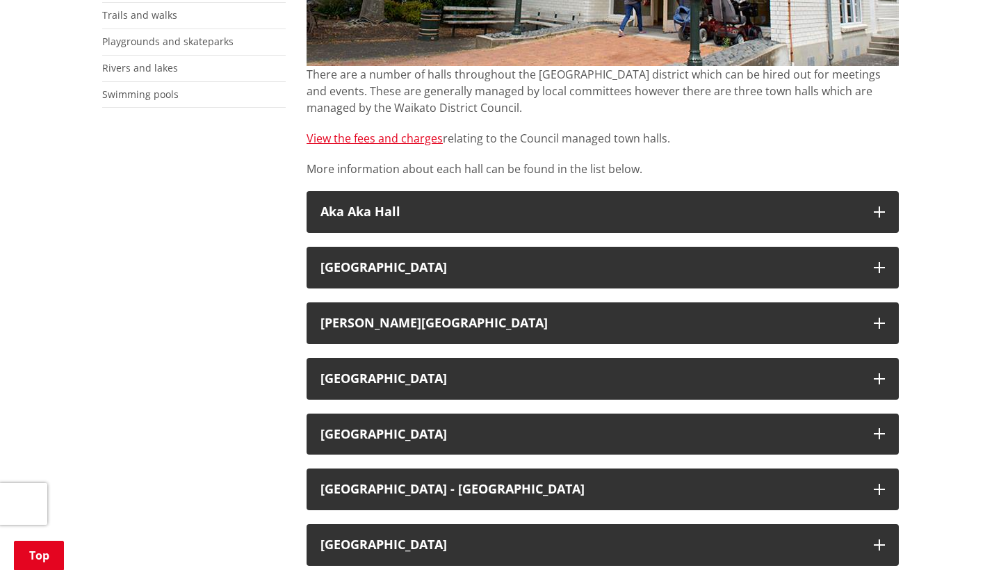
scroll to position [438, 0]
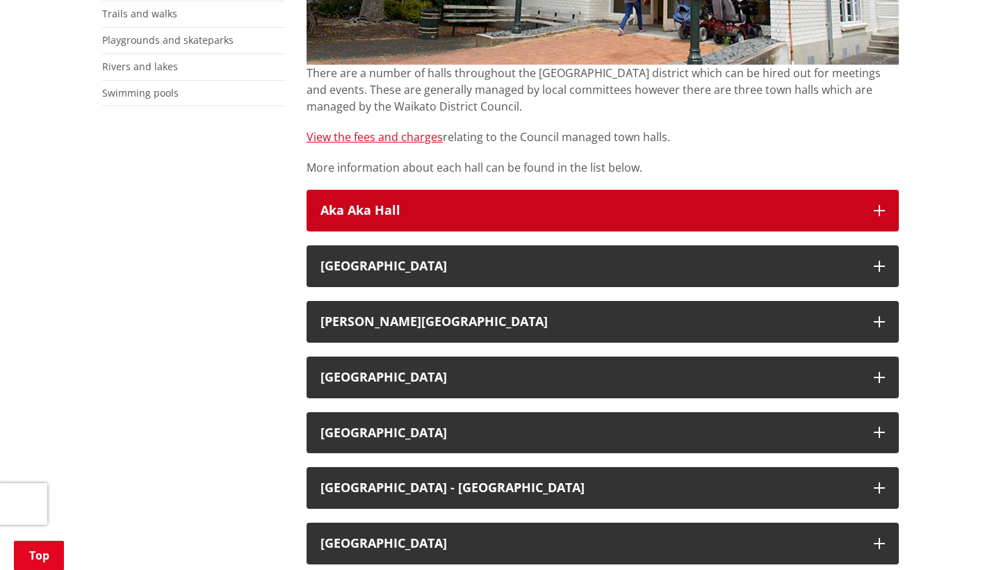
click at [873, 207] on button "Aka Aka Hall" at bounding box center [603, 211] width 592 height 42
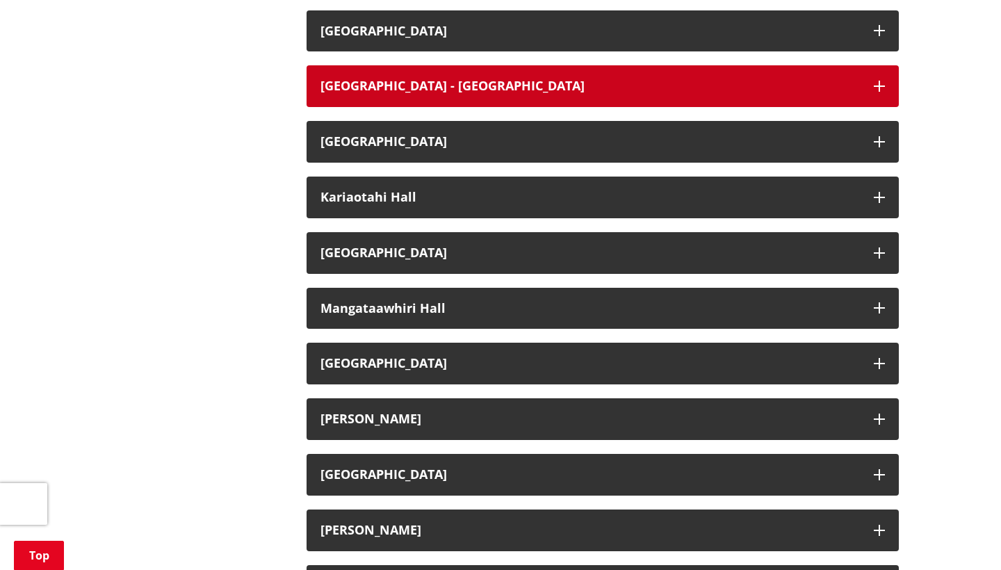
scroll to position [1284, 0]
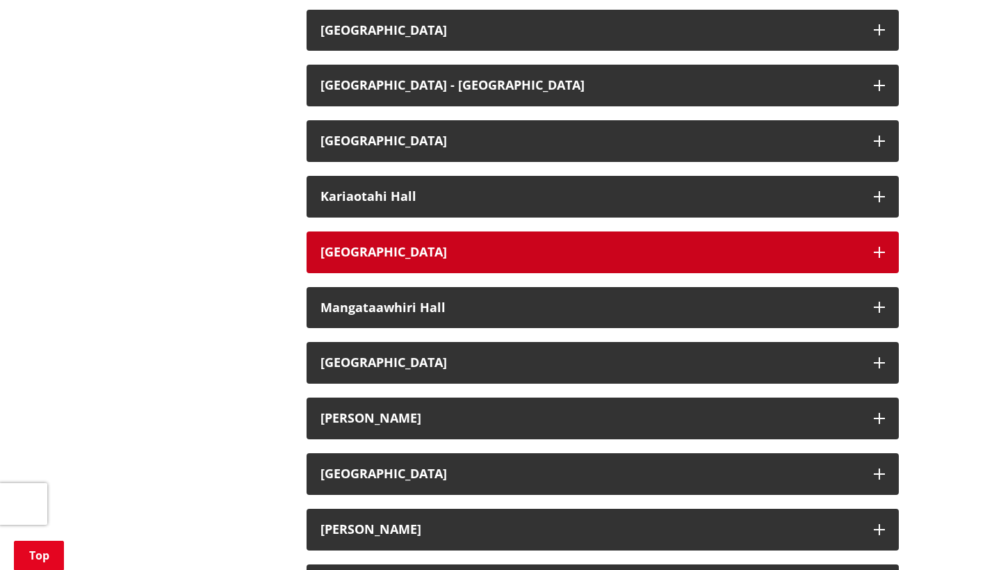
click at [779, 251] on h3 "[GEOGRAPHIC_DATA]" at bounding box center [591, 252] width 540 height 14
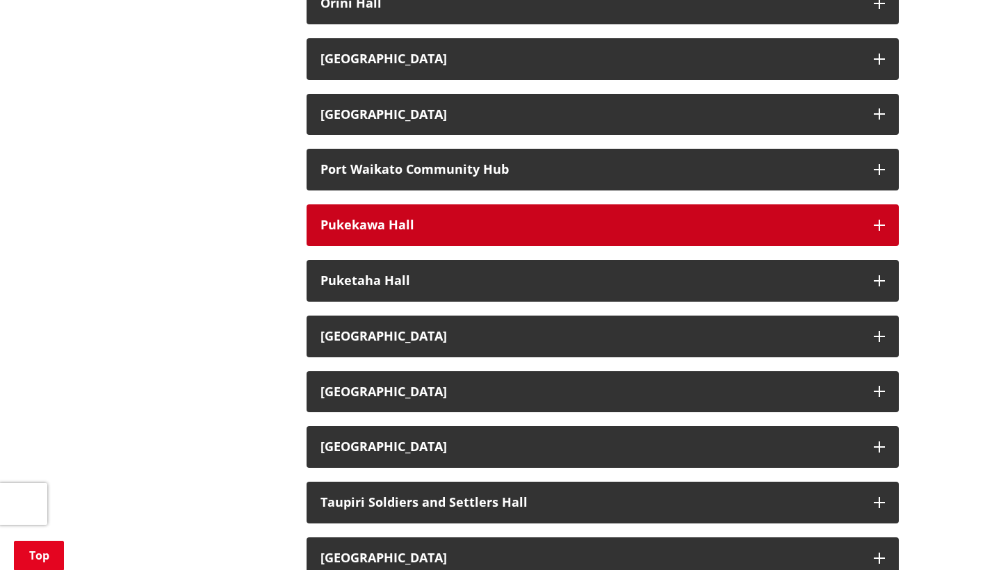
scroll to position [2630, 0]
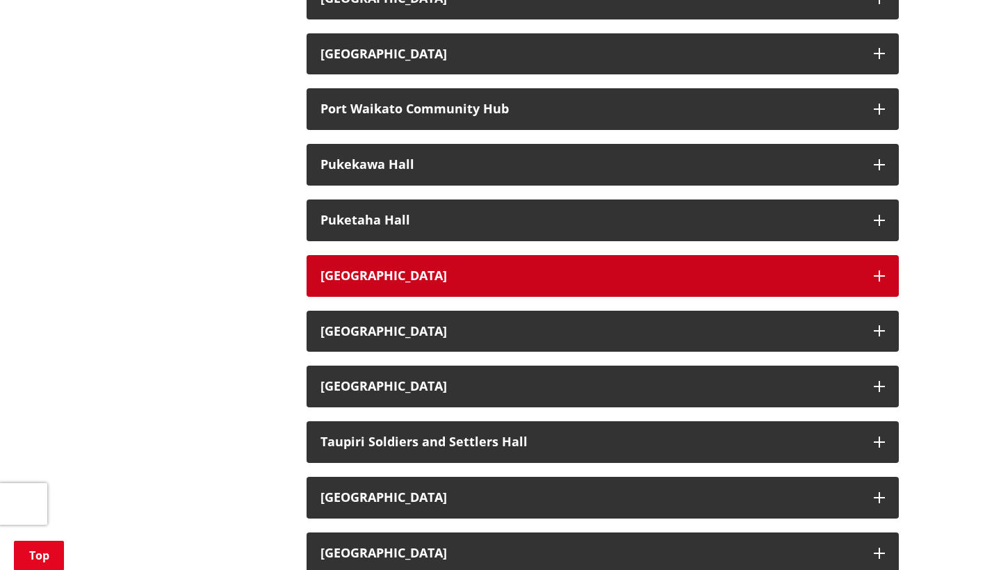
click at [779, 255] on button "[GEOGRAPHIC_DATA]" at bounding box center [603, 276] width 592 height 42
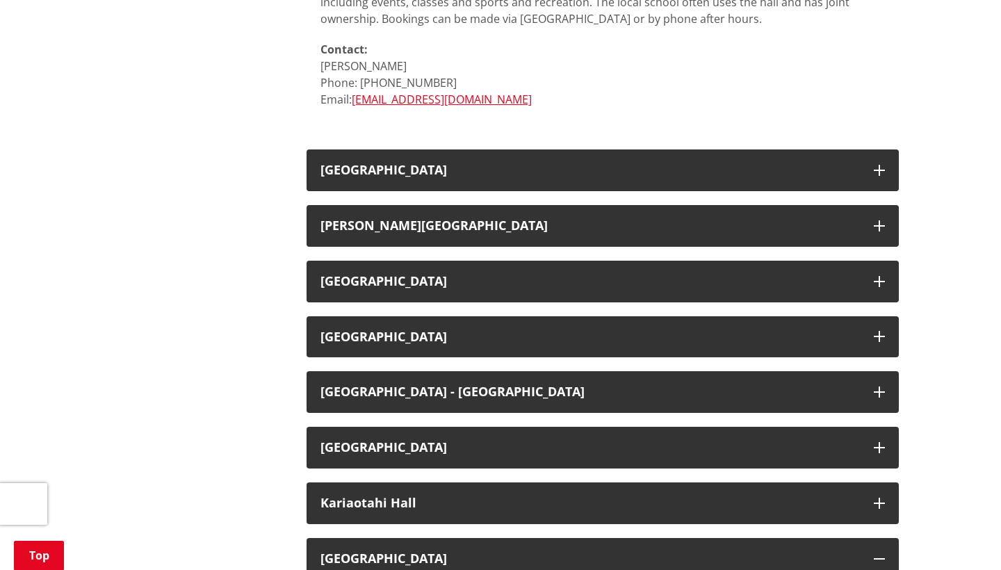
scroll to position [986, 0]
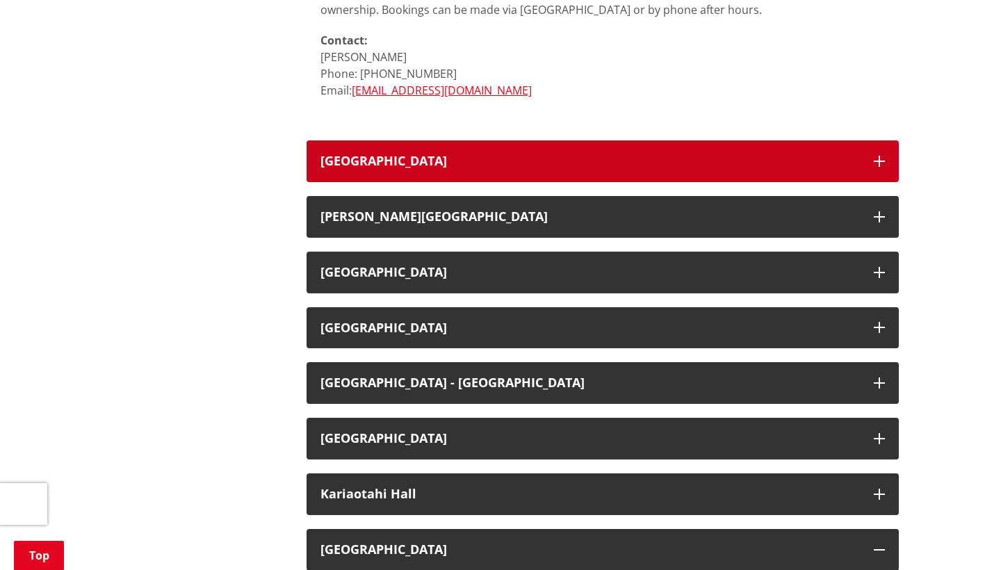
click at [583, 154] on h3 "[GEOGRAPHIC_DATA]" at bounding box center [591, 161] width 540 height 14
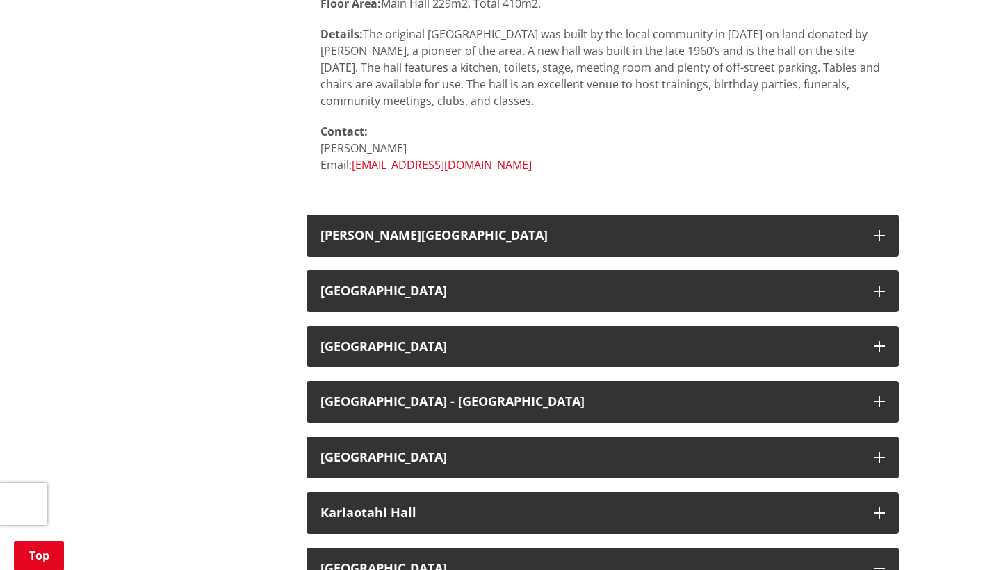
scroll to position [1380, 0]
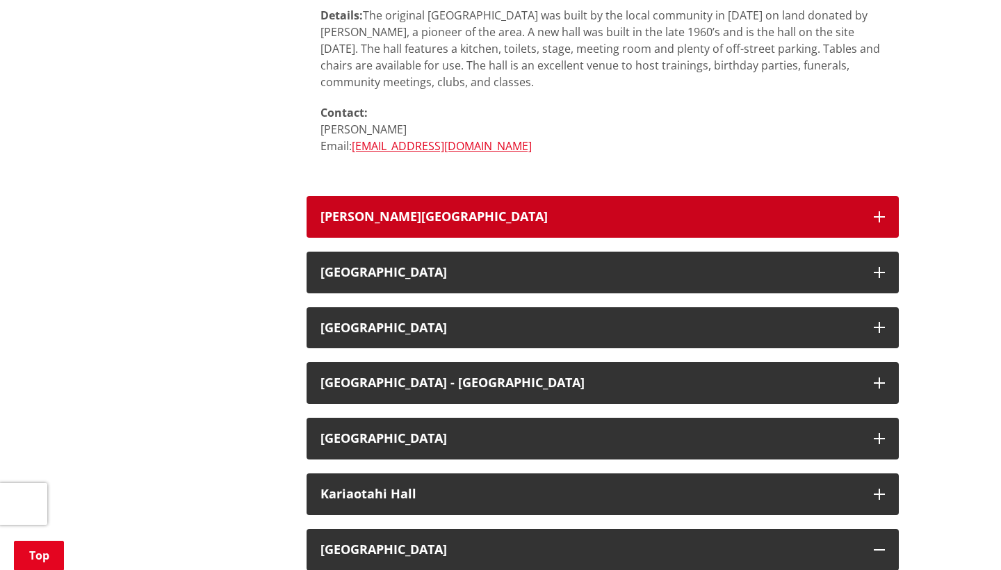
click at [575, 226] on button "[PERSON_NAME][GEOGRAPHIC_DATA]" at bounding box center [603, 217] width 592 height 42
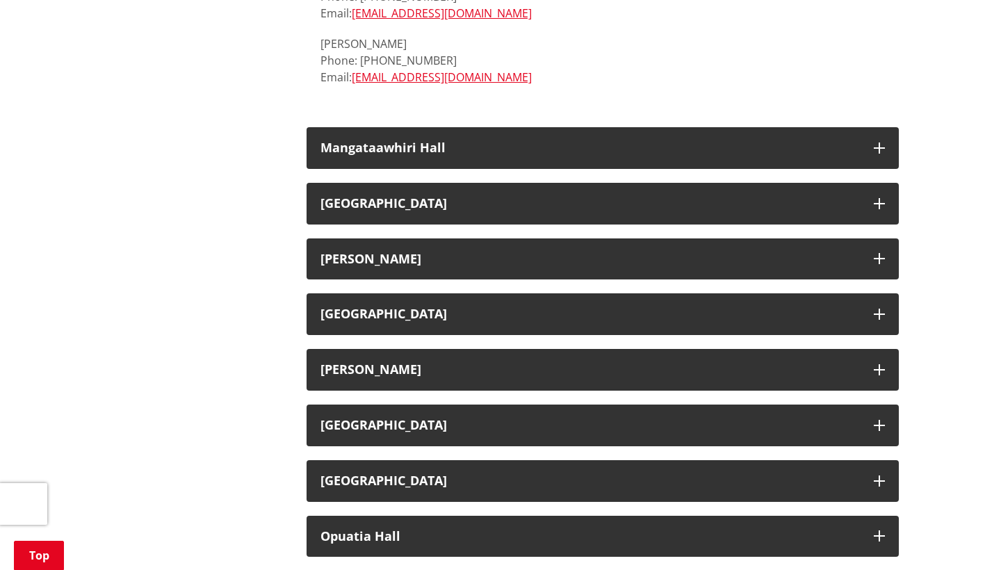
scroll to position [3011, 0]
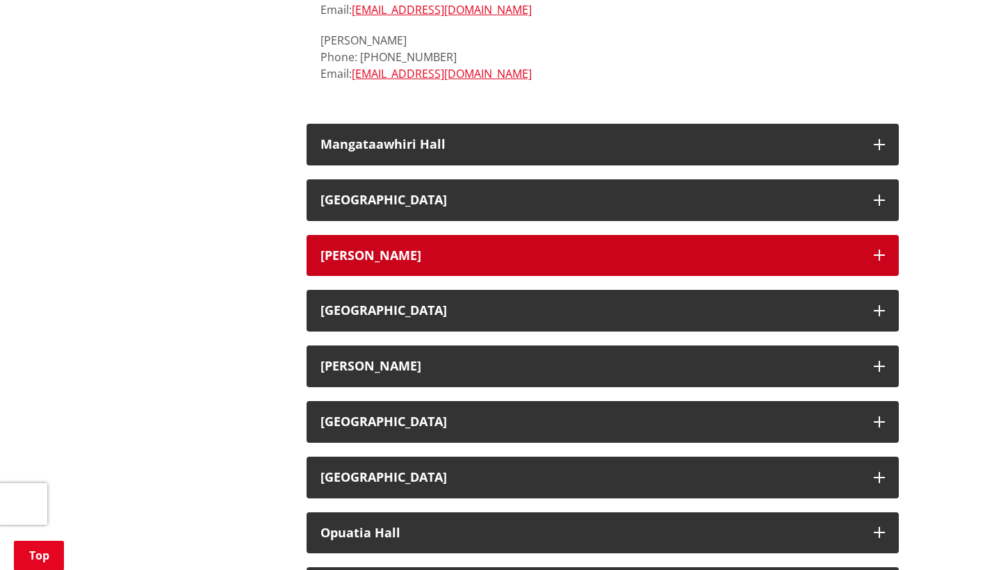
click at [530, 249] on h3 "[PERSON_NAME]" at bounding box center [591, 256] width 540 height 14
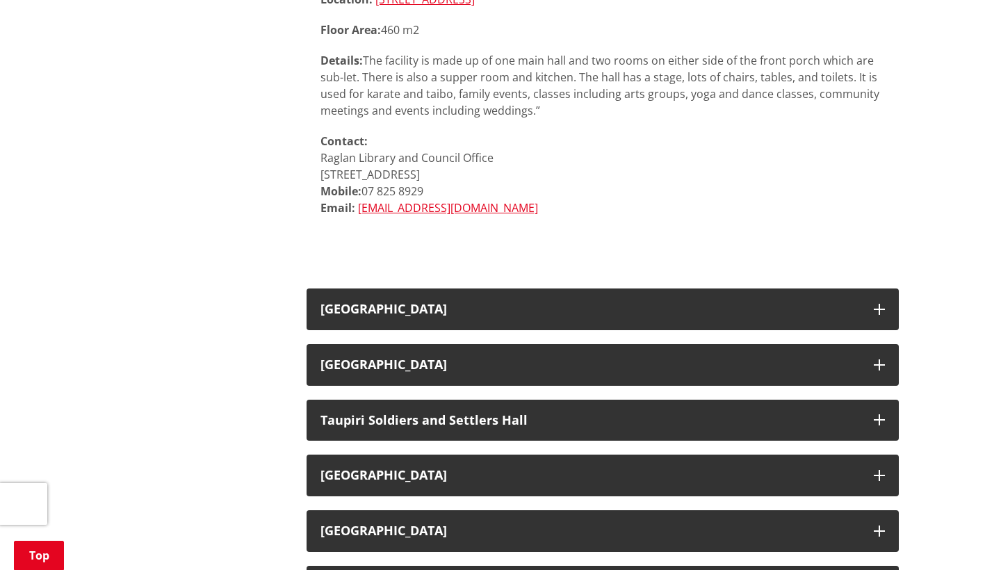
scroll to position [4673, 0]
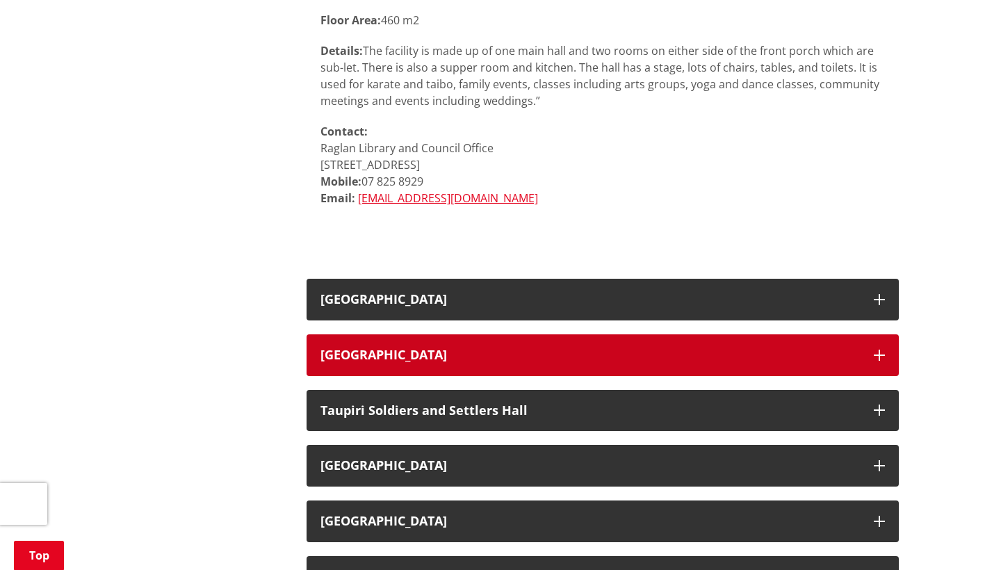
click at [518, 334] on button "[GEOGRAPHIC_DATA]" at bounding box center [603, 355] width 592 height 42
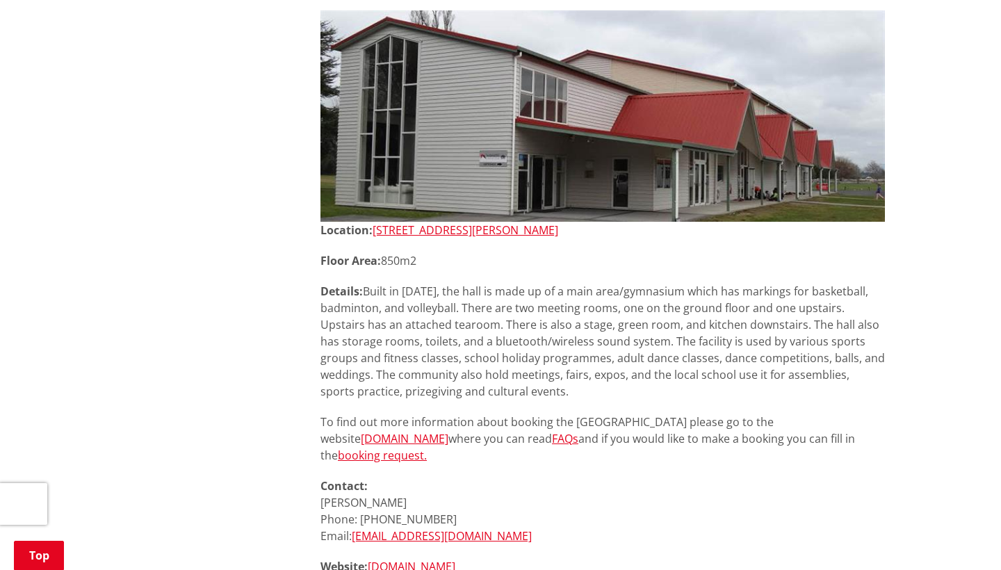
scroll to position [5054, 0]
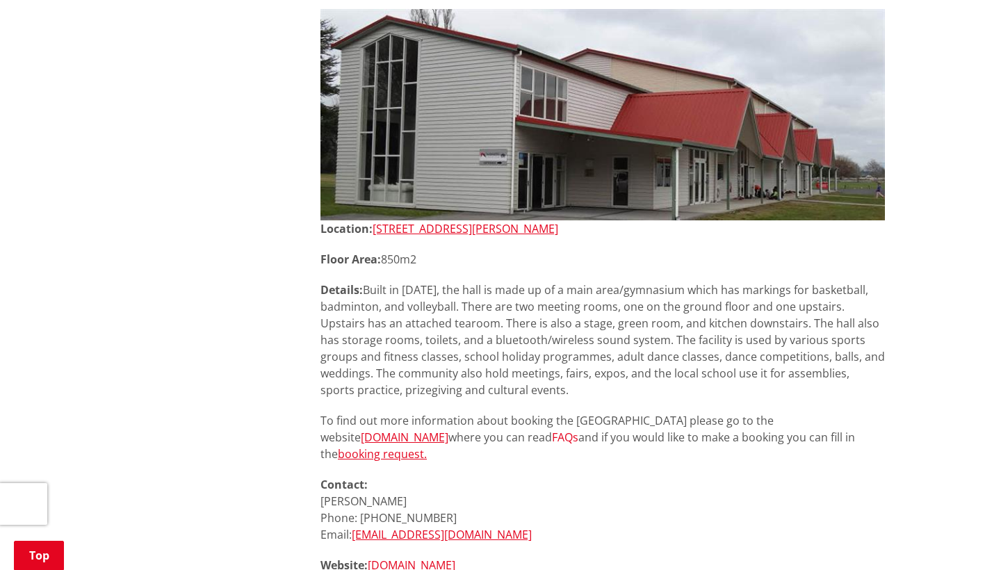
click at [579, 430] on link "FAQs" at bounding box center [565, 437] width 26 height 15
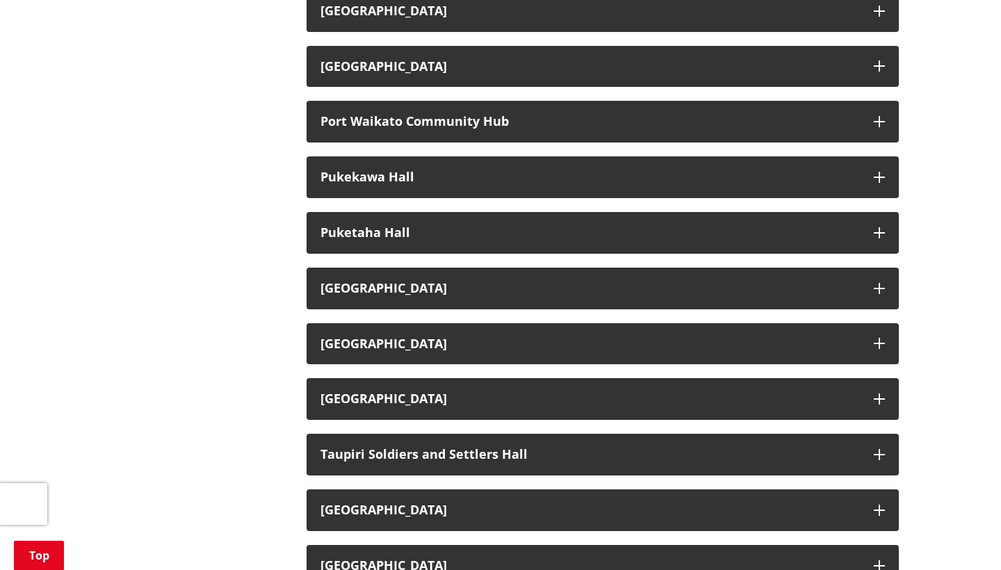
scroll to position [1643, 0]
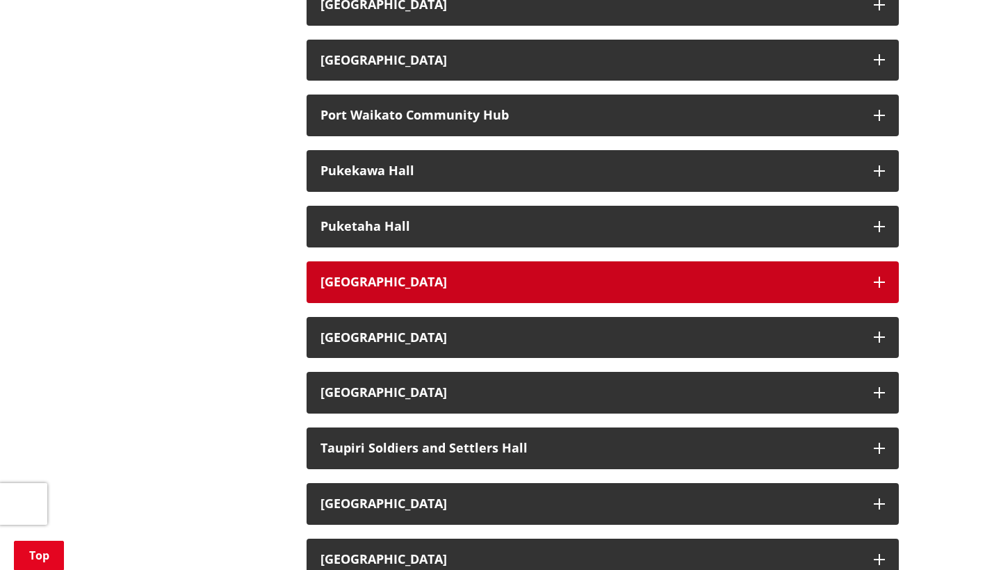
click at [517, 261] on button "[GEOGRAPHIC_DATA]" at bounding box center [603, 282] width 592 height 42
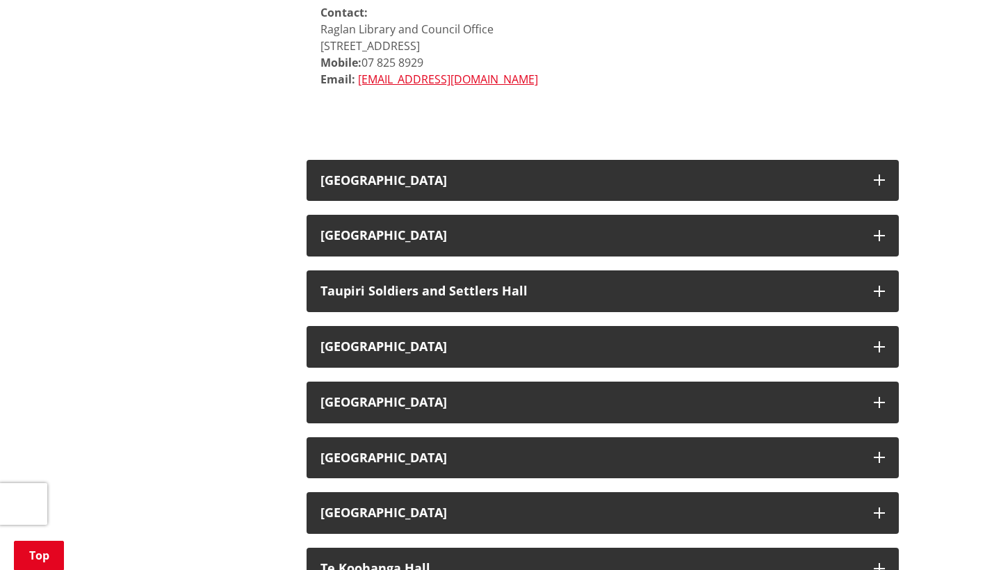
scroll to position [2362, 0]
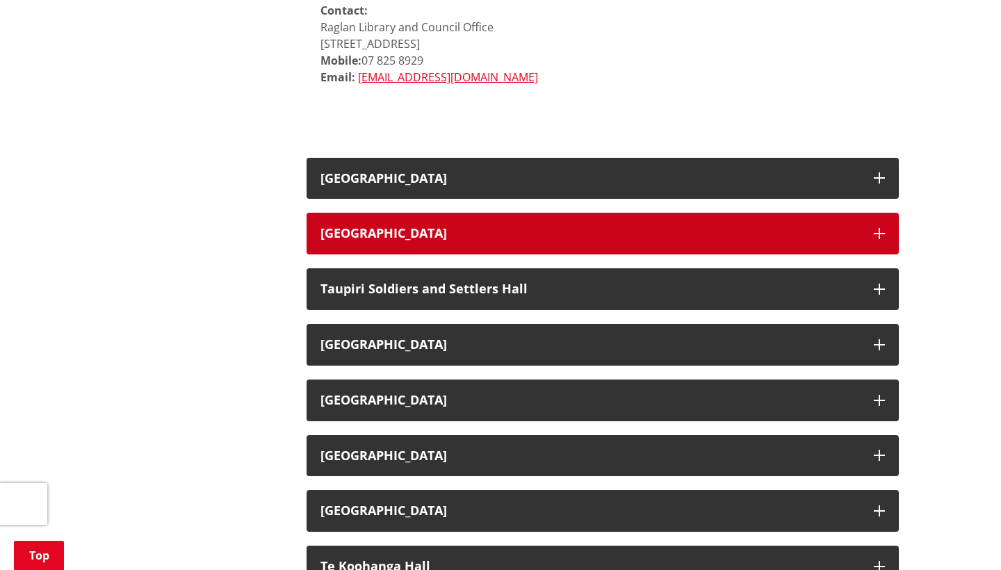
click at [571, 227] on h3 "[GEOGRAPHIC_DATA]" at bounding box center [591, 234] width 540 height 14
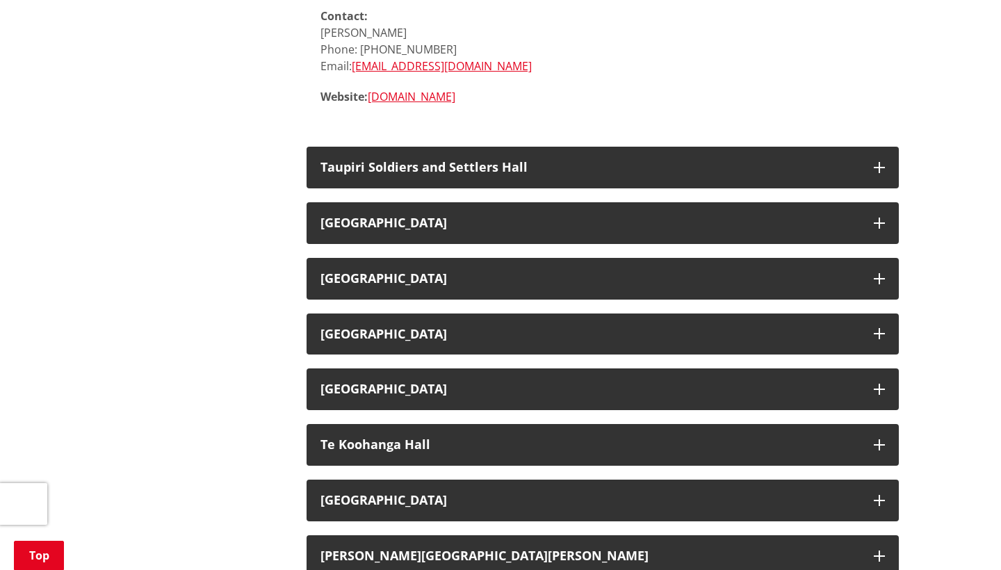
scroll to position [3091, 0]
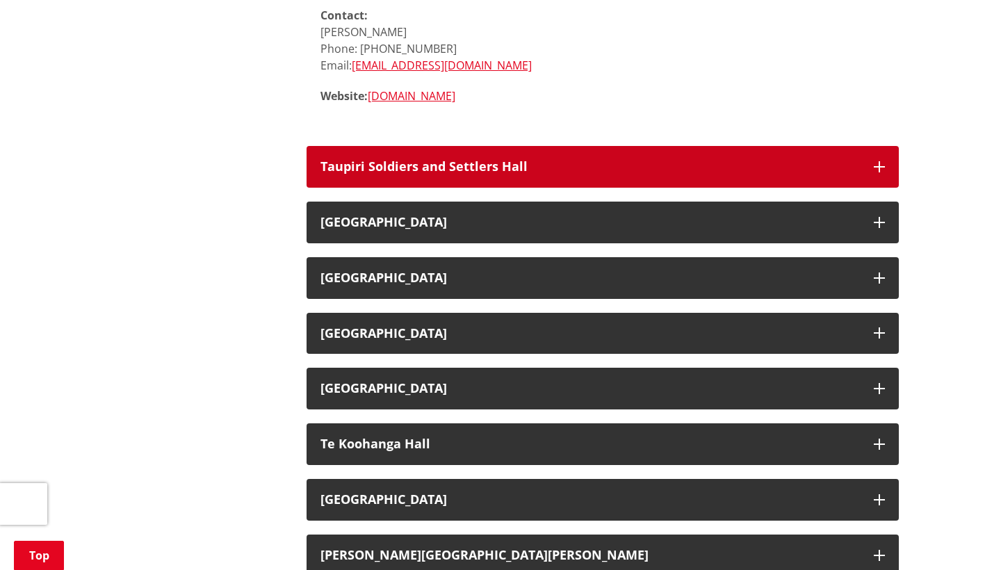
click at [557, 160] on h3 "Taupiri Soldiers and Settlers Hall" at bounding box center [591, 167] width 540 height 14
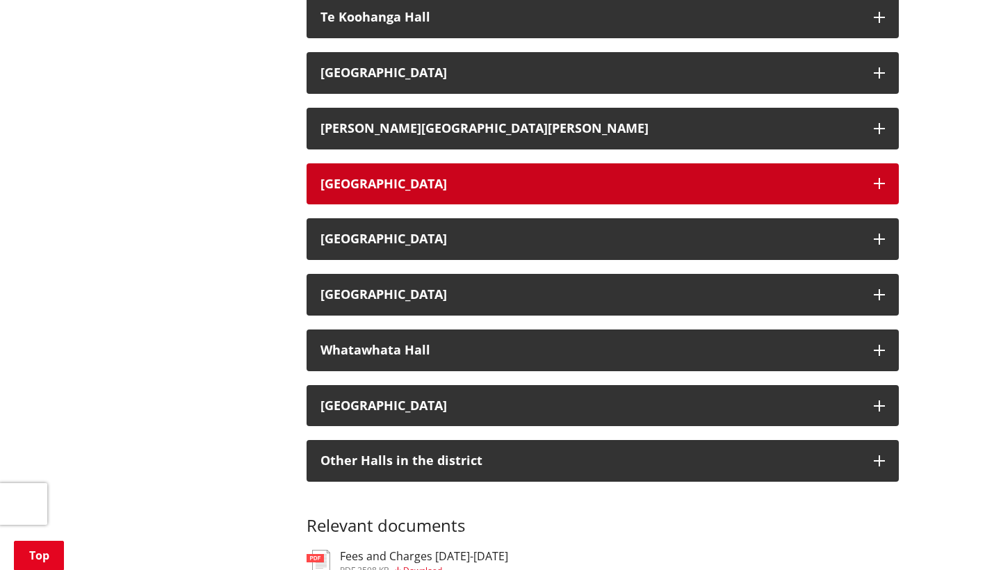
scroll to position [3992, 0]
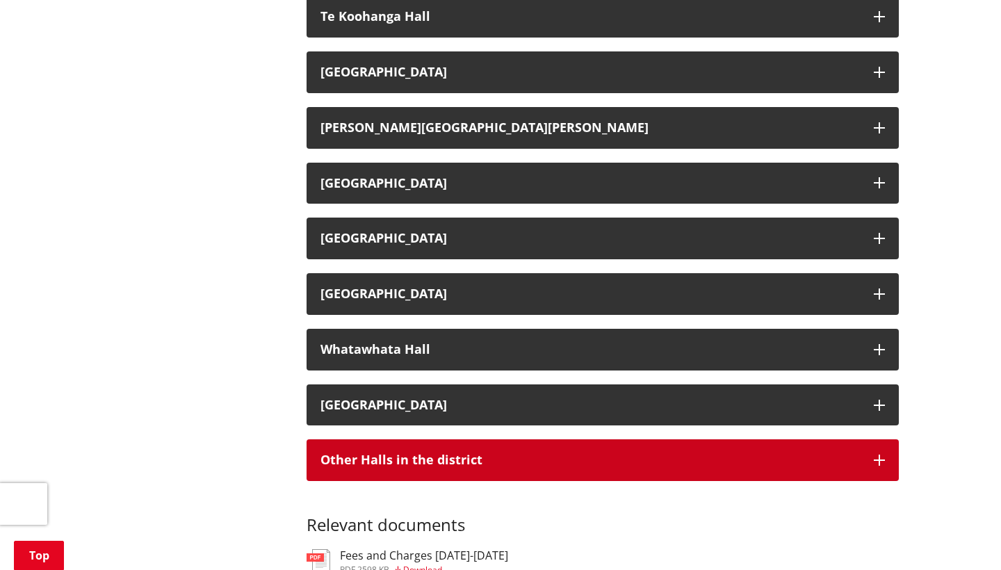
click at [516, 439] on button "Other Halls in the district" at bounding box center [603, 460] width 592 height 42
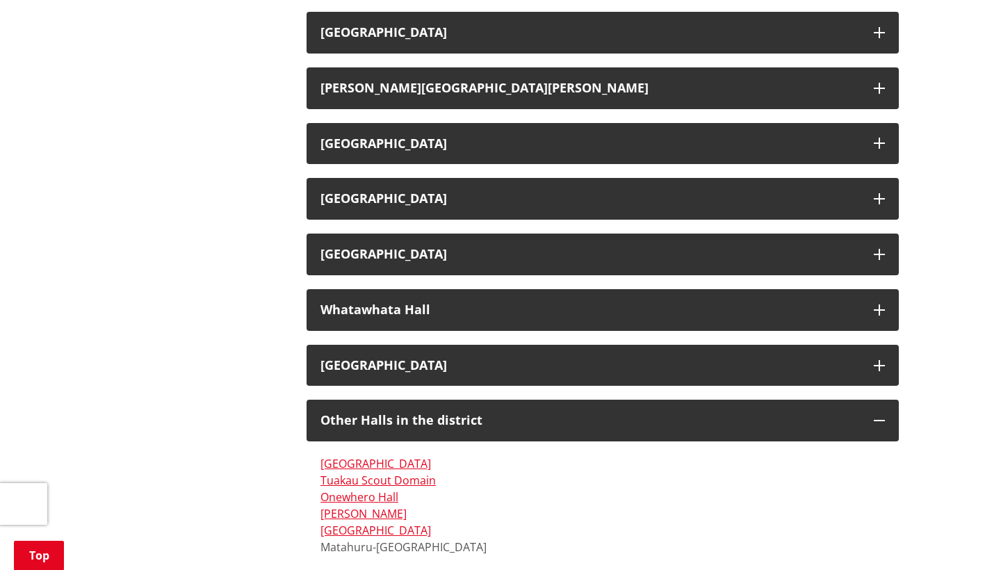
scroll to position [4030, 0]
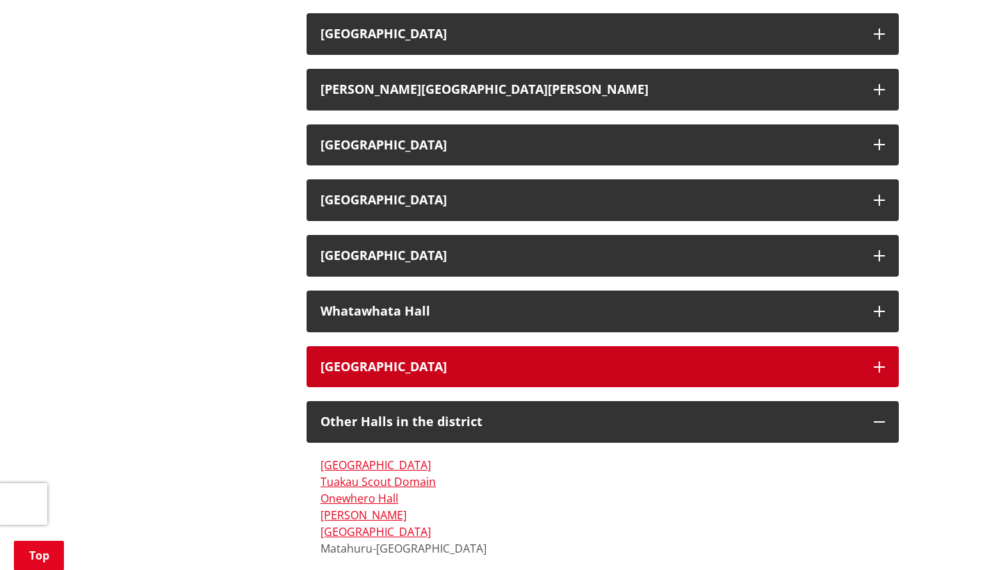
click at [531, 360] on h3 "[GEOGRAPHIC_DATA]" at bounding box center [591, 367] width 540 height 14
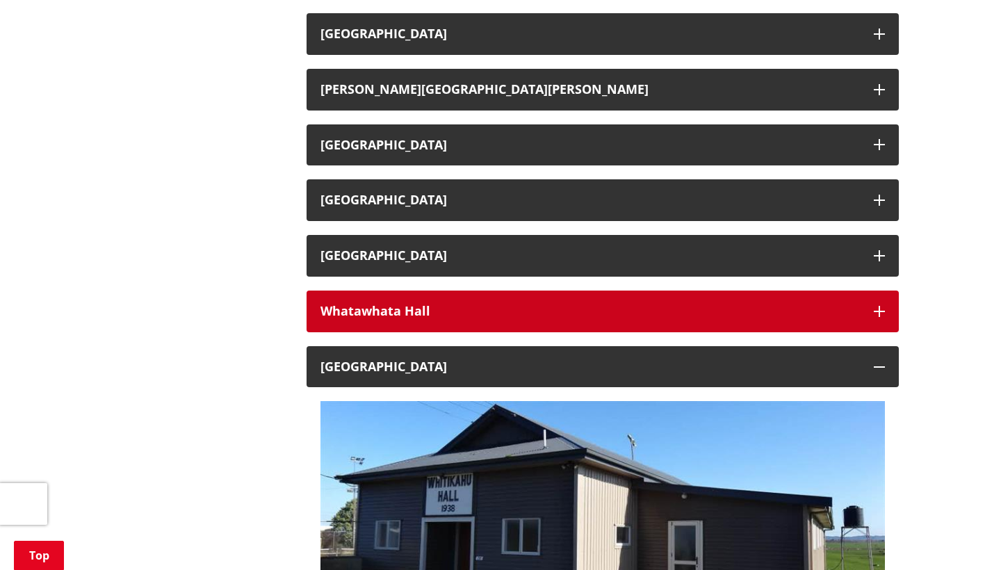
click at [535, 305] on div "Whatawhata Hall" at bounding box center [591, 312] width 540 height 14
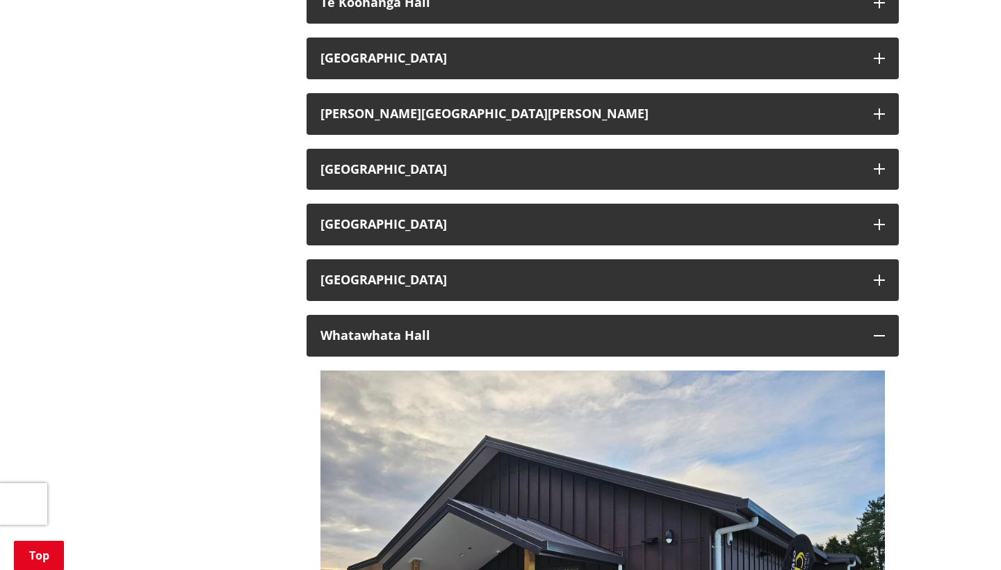
scroll to position [4002, 0]
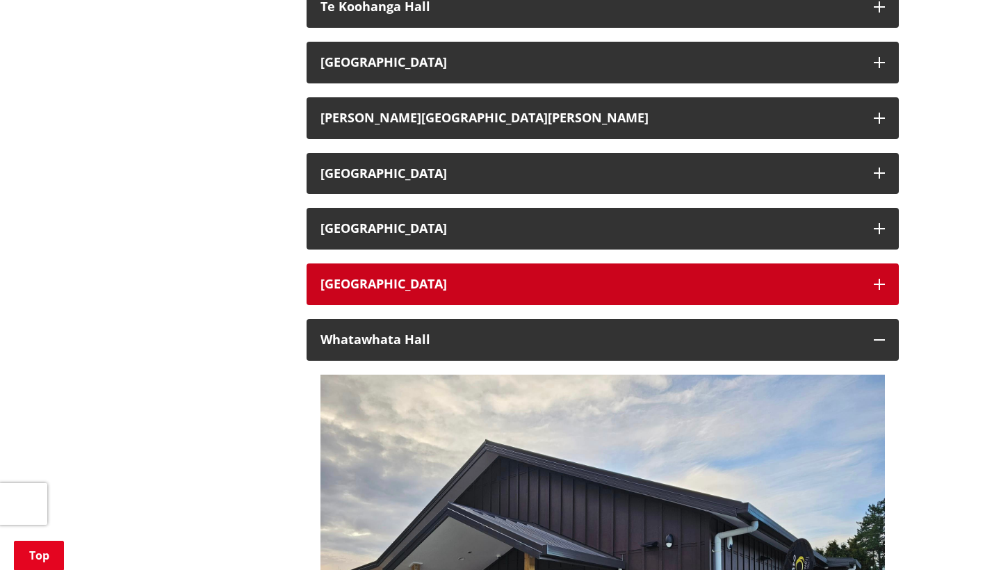
click at [534, 277] on h3 "[GEOGRAPHIC_DATA]" at bounding box center [591, 284] width 540 height 14
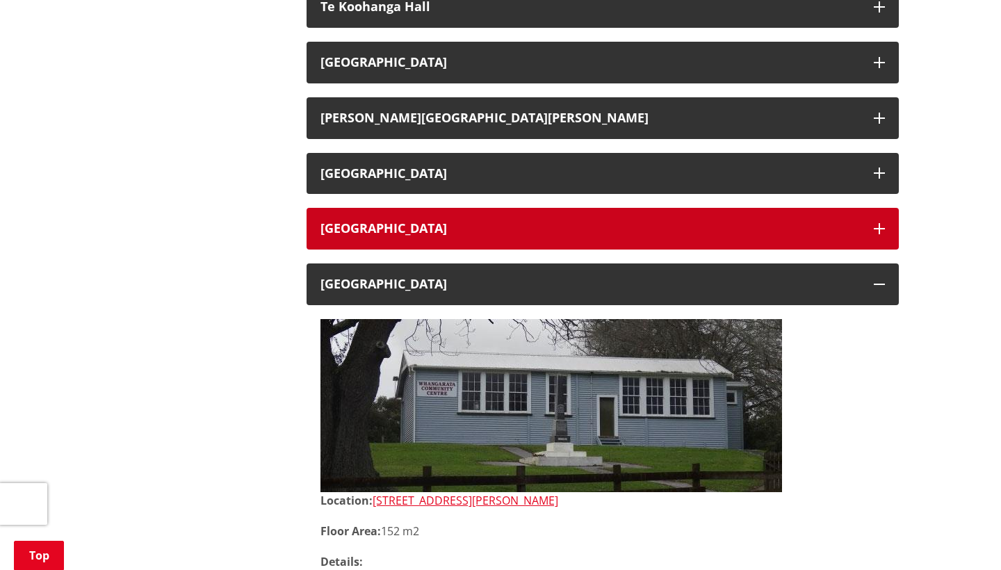
click at [531, 222] on h3 "[GEOGRAPHIC_DATA]" at bounding box center [591, 229] width 540 height 14
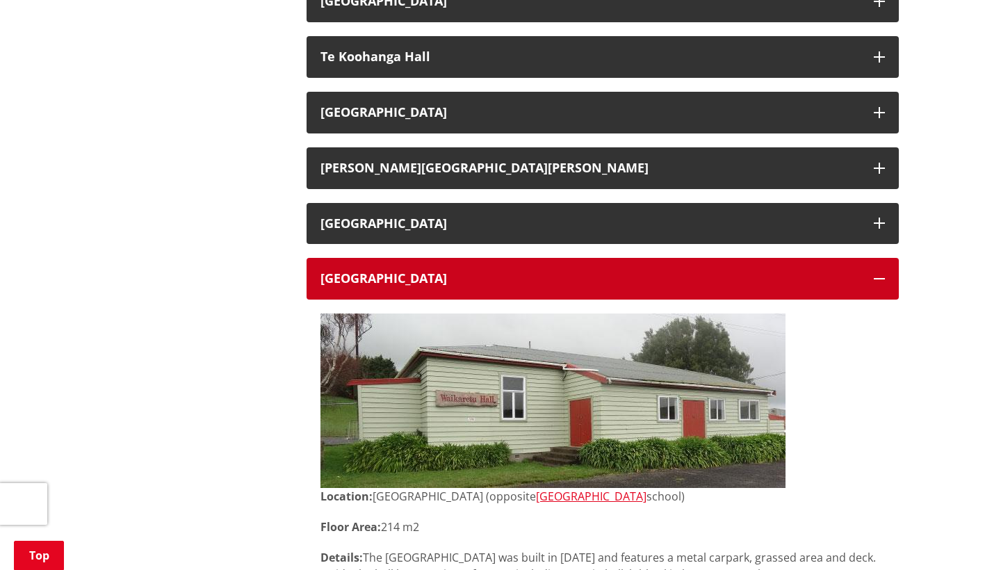
scroll to position [3952, 0]
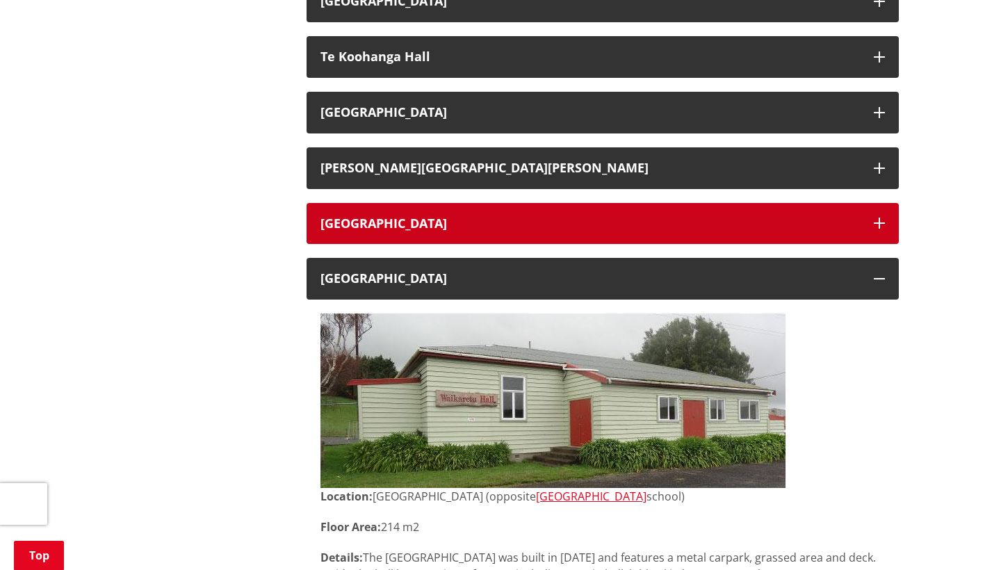
click at [531, 217] on h3 "[GEOGRAPHIC_DATA]" at bounding box center [591, 224] width 540 height 14
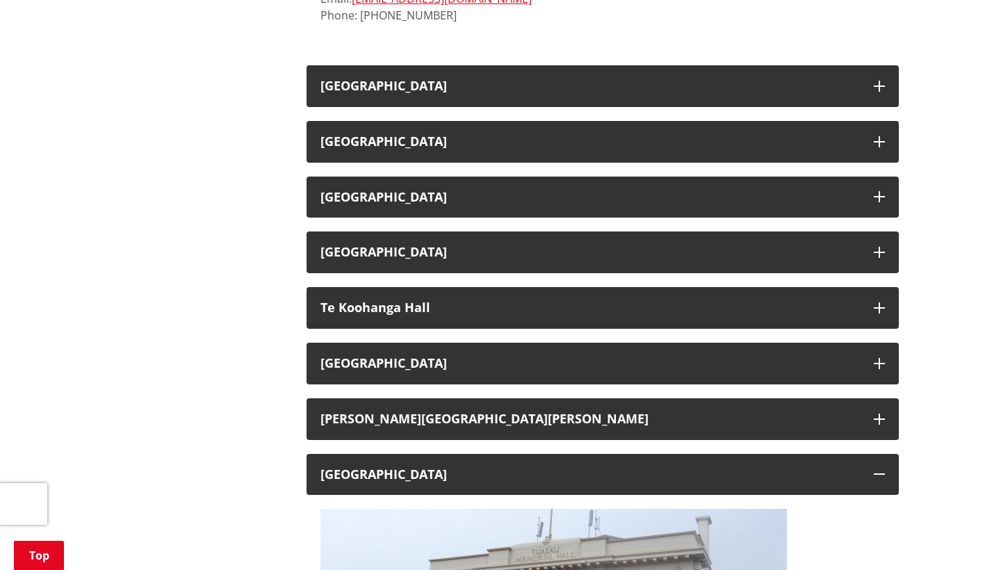
scroll to position [3700, 0]
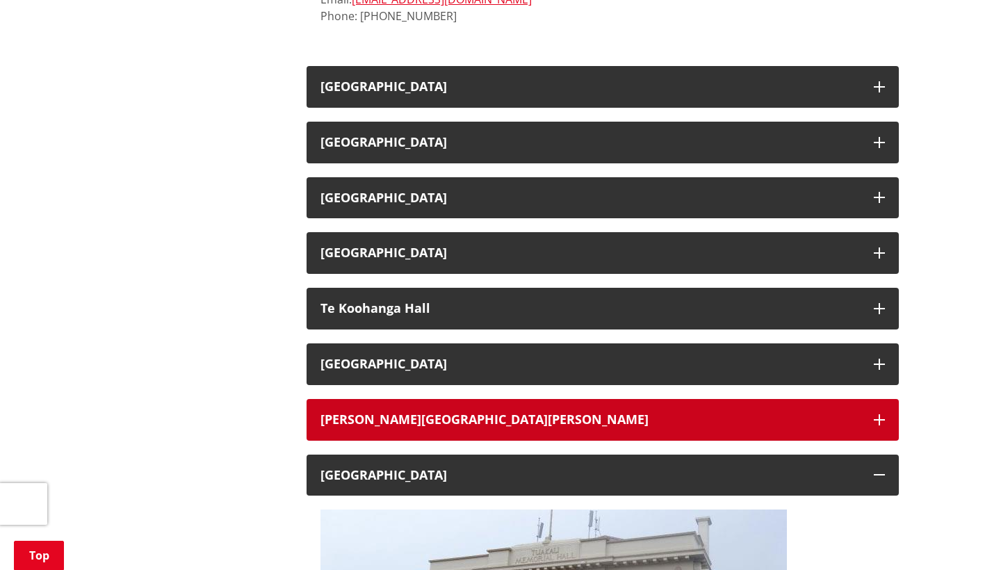
click at [496, 399] on button "[PERSON_NAME][GEOGRAPHIC_DATA][PERSON_NAME]" at bounding box center [603, 420] width 592 height 42
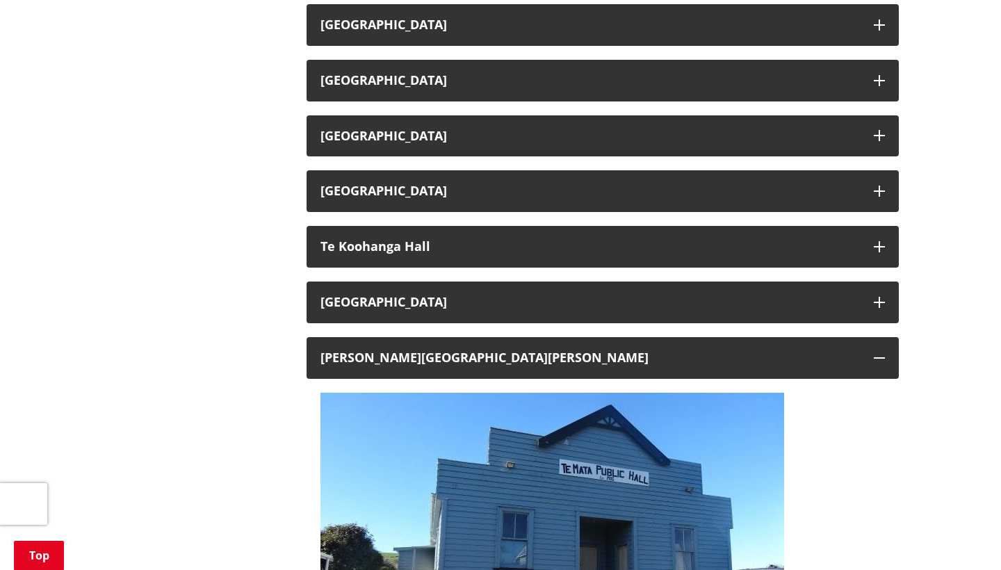
scroll to position [3741, 0]
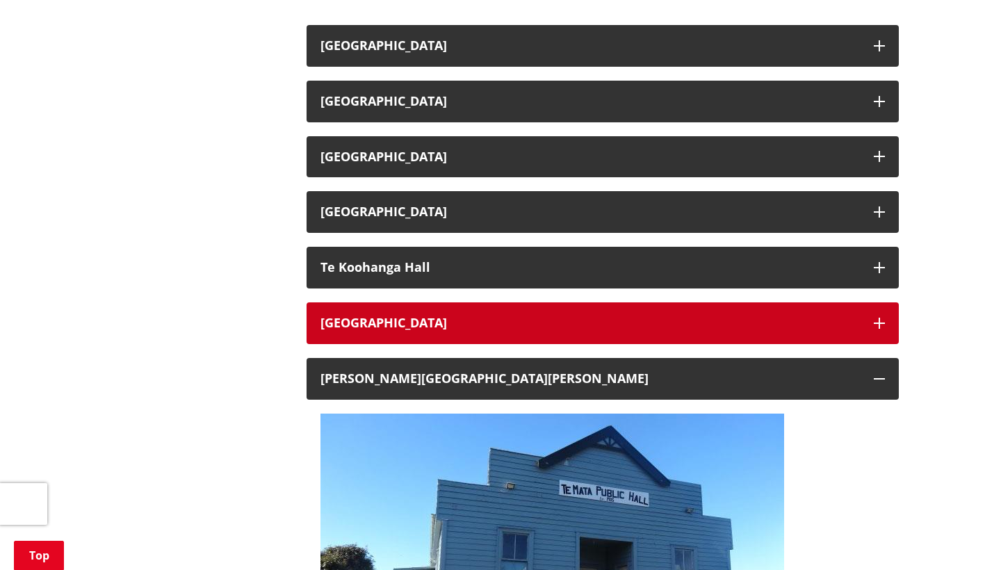
click at [486, 316] on h3 "[GEOGRAPHIC_DATA]" at bounding box center [591, 323] width 540 height 14
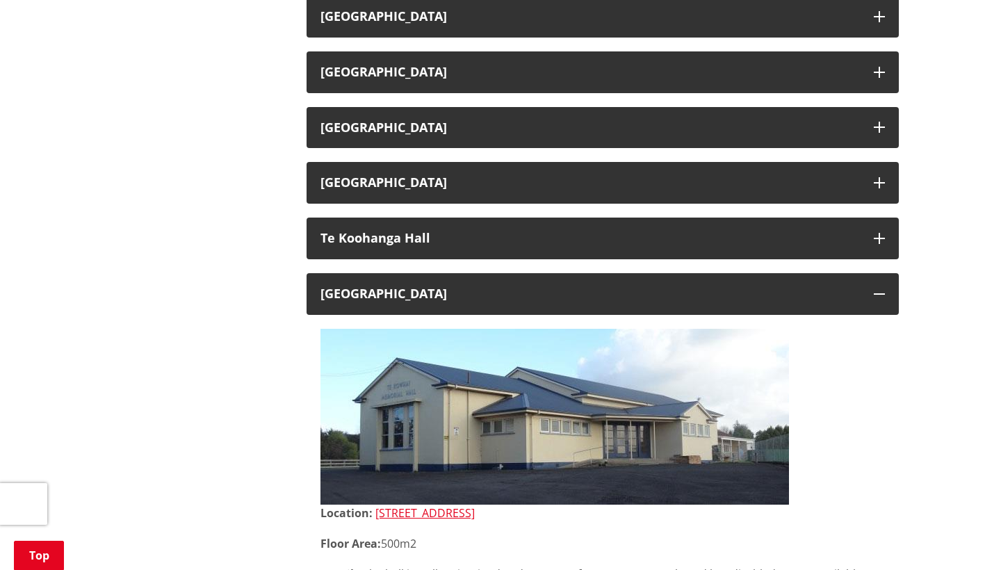
scroll to position [3760, 0]
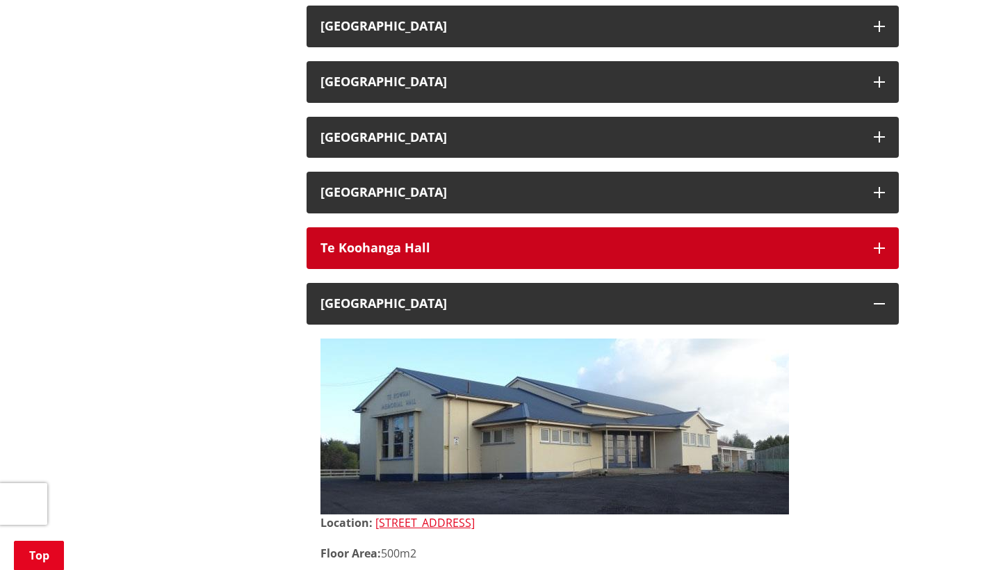
click at [500, 241] on h3 "Te Koohanga Hall" at bounding box center [591, 248] width 540 height 14
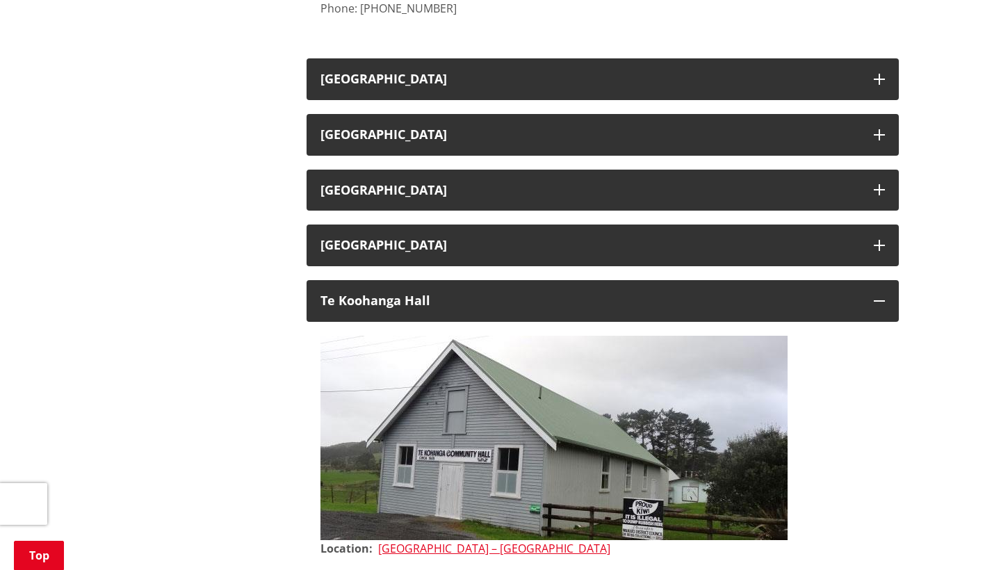
scroll to position [3705, 0]
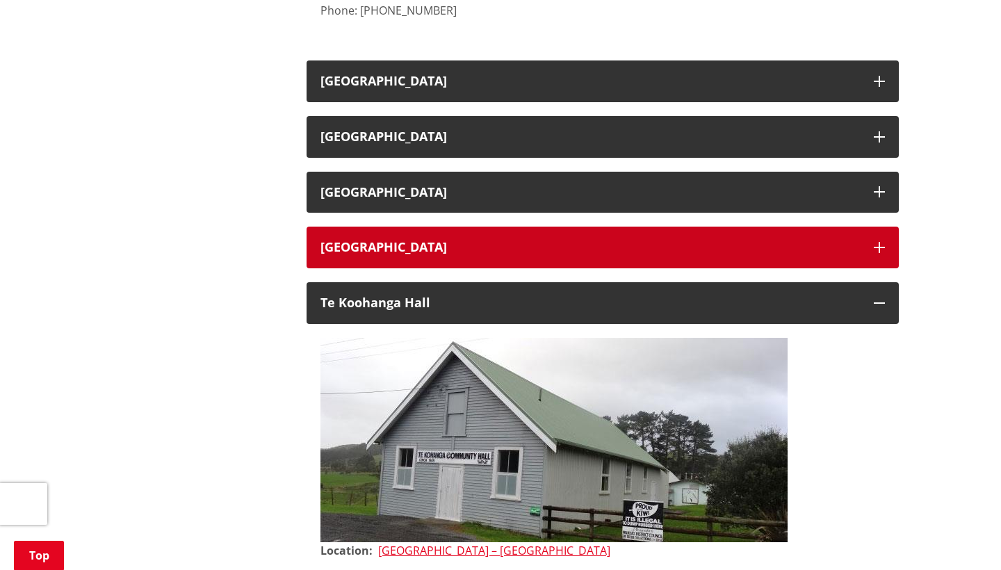
click at [420, 241] on h3 "[GEOGRAPHIC_DATA]" at bounding box center [591, 248] width 540 height 14
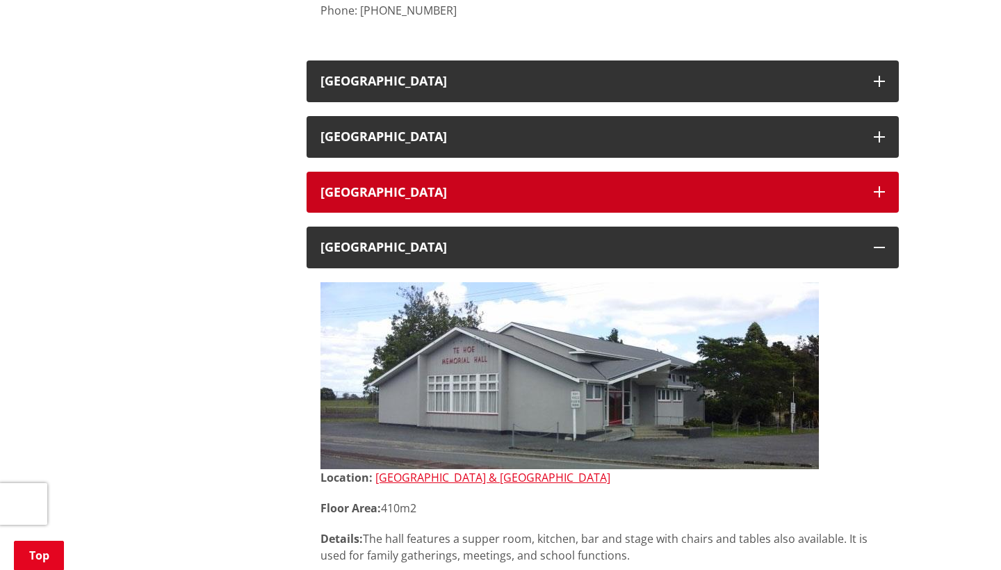
click at [463, 186] on h3 "[GEOGRAPHIC_DATA]" at bounding box center [591, 193] width 540 height 14
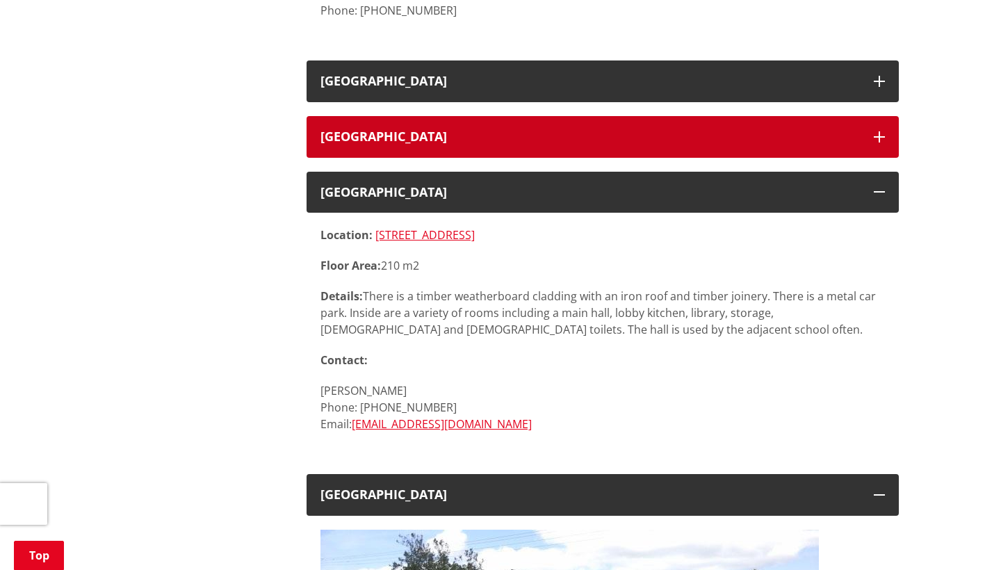
click at [511, 130] on h3 "[GEOGRAPHIC_DATA]" at bounding box center [591, 137] width 540 height 14
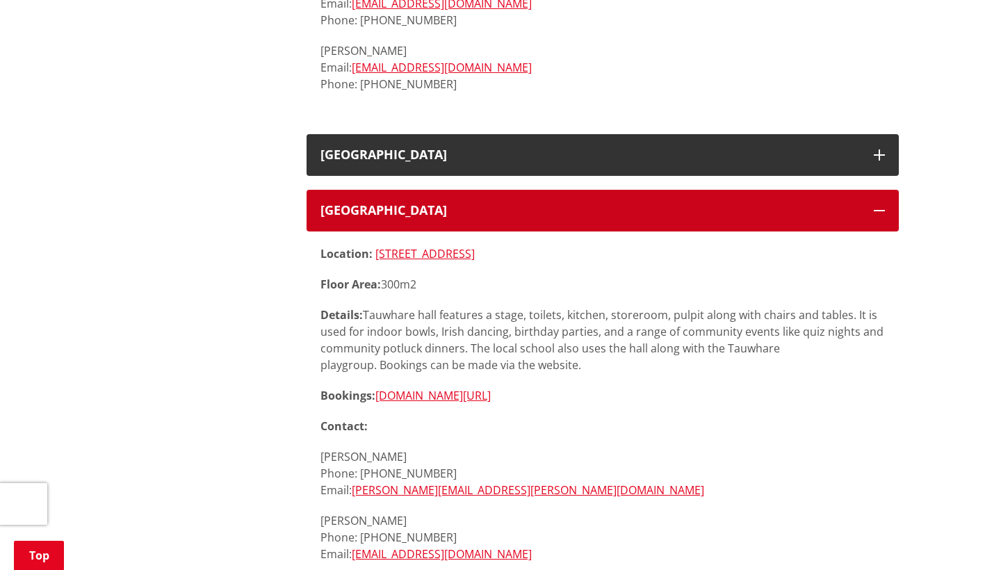
scroll to position [3629, 0]
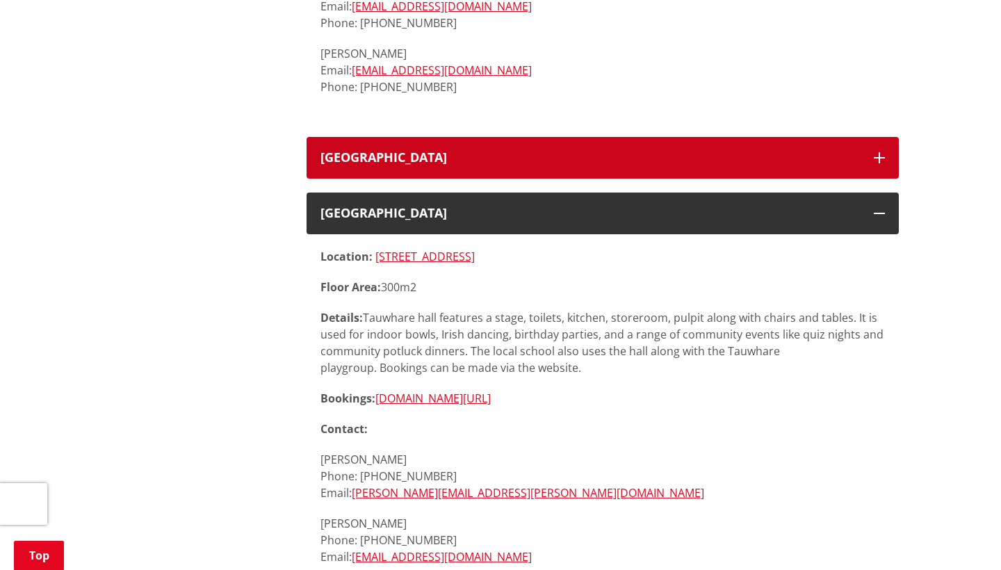
click at [500, 151] on h3 "[GEOGRAPHIC_DATA]" at bounding box center [591, 158] width 540 height 14
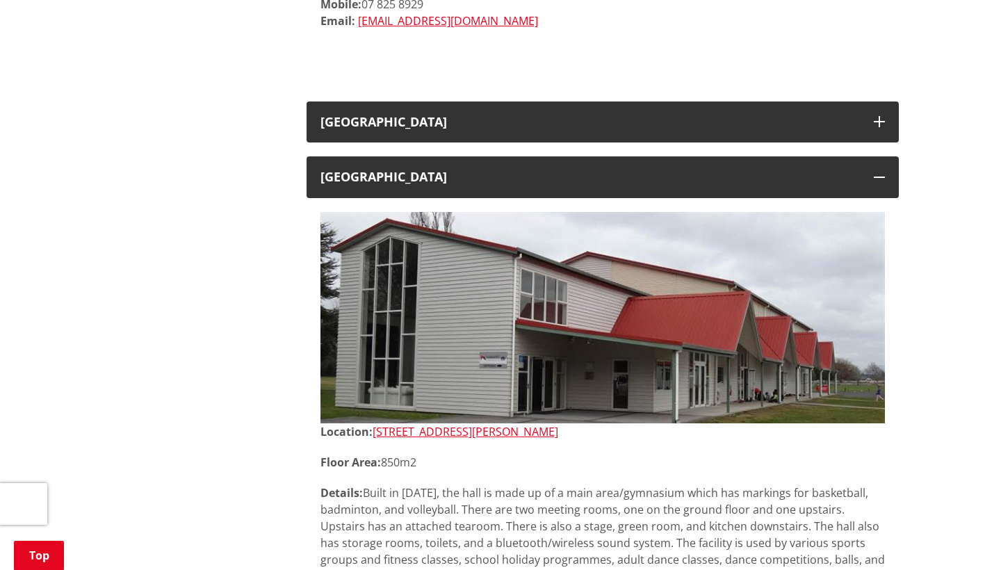
scroll to position [2412, 0]
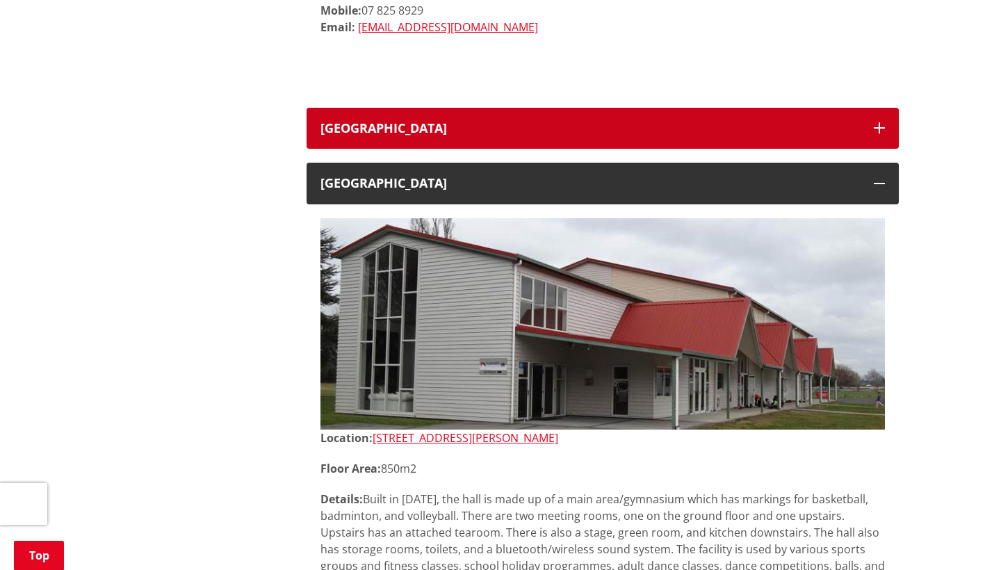
click at [533, 122] on h3 "[GEOGRAPHIC_DATA]" at bounding box center [591, 129] width 540 height 14
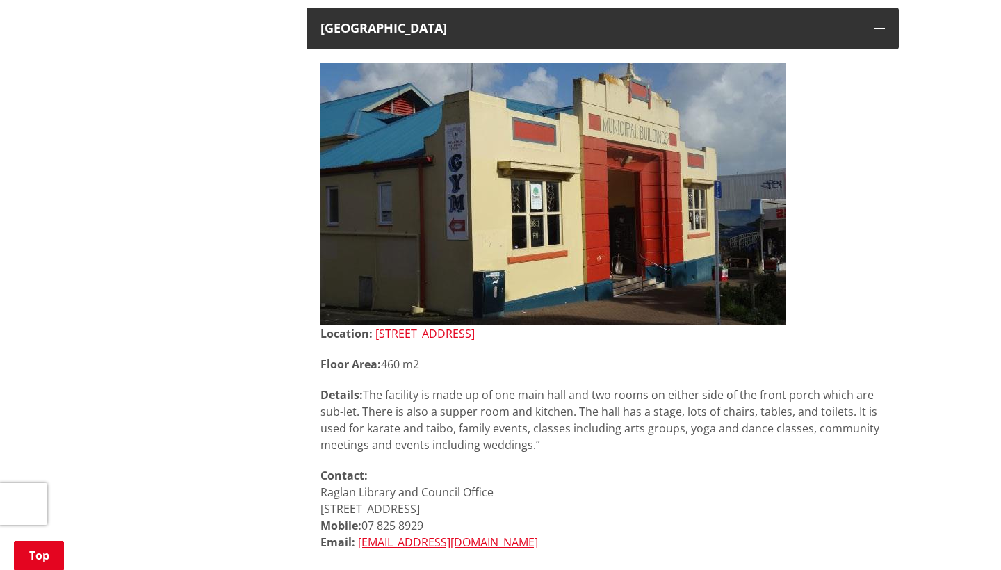
scroll to position [1897, 0]
click at [435, 326] on link "[STREET_ADDRESS]" at bounding box center [424, 333] width 99 height 15
